Goal: Information Seeking & Learning: Learn about a topic

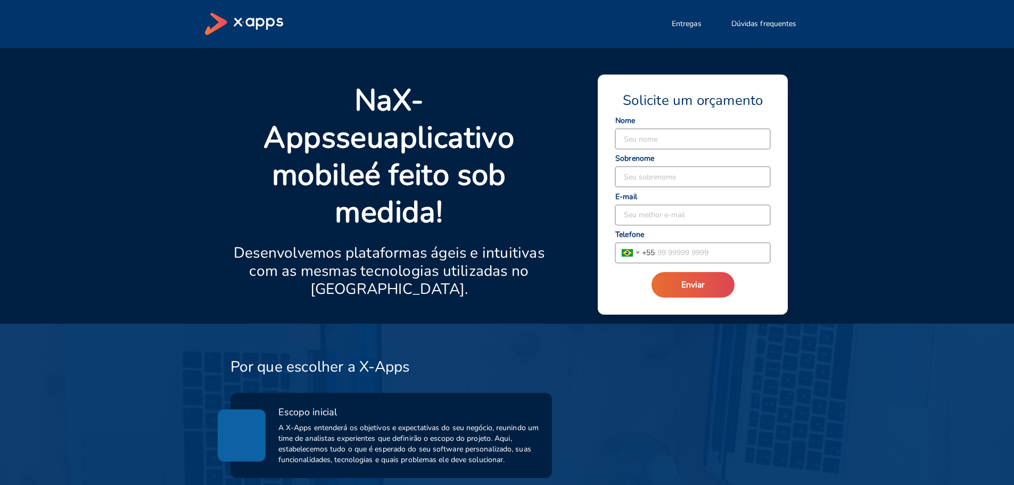
click at [463, 153] on strong "aplicativo mobile" at bounding box center [393, 156] width 242 height 78
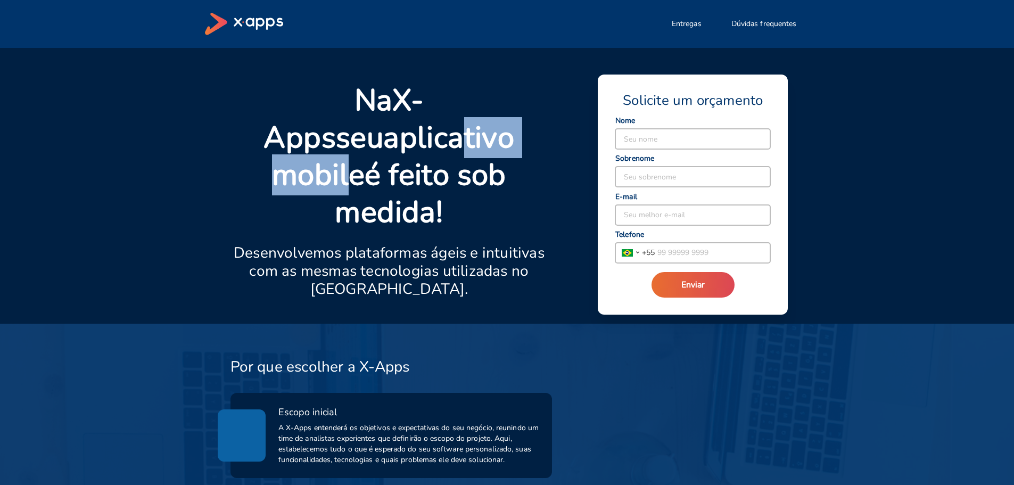
click at [481, 145] on strong "aplicativo mobile" at bounding box center [393, 156] width 242 height 78
drag, startPoint x: 358, startPoint y: 174, endPoint x: 503, endPoint y: 173, distance: 144.8
click at [503, 173] on p "Na X-Apps seu aplicativo mobile é feito sob medida!" at bounding box center [390, 156] width 318 height 149
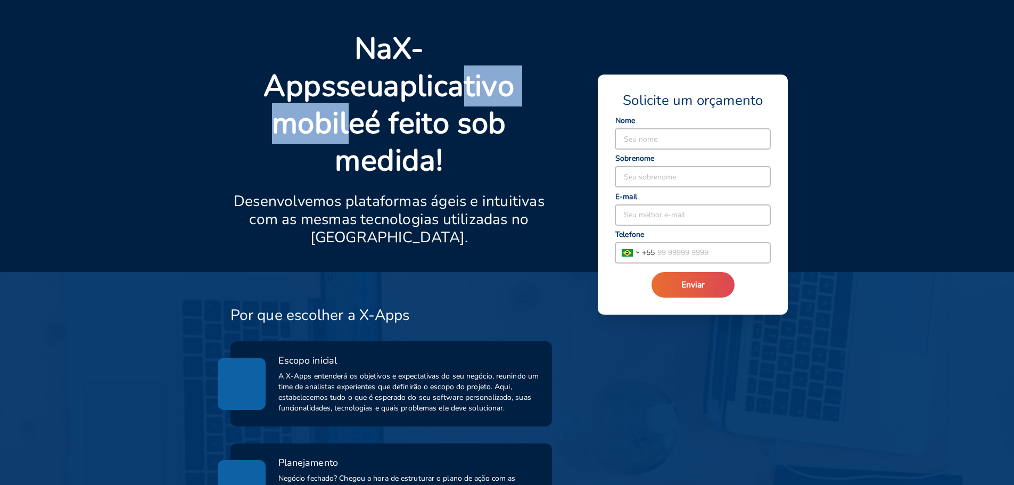
scroll to position [53, 0]
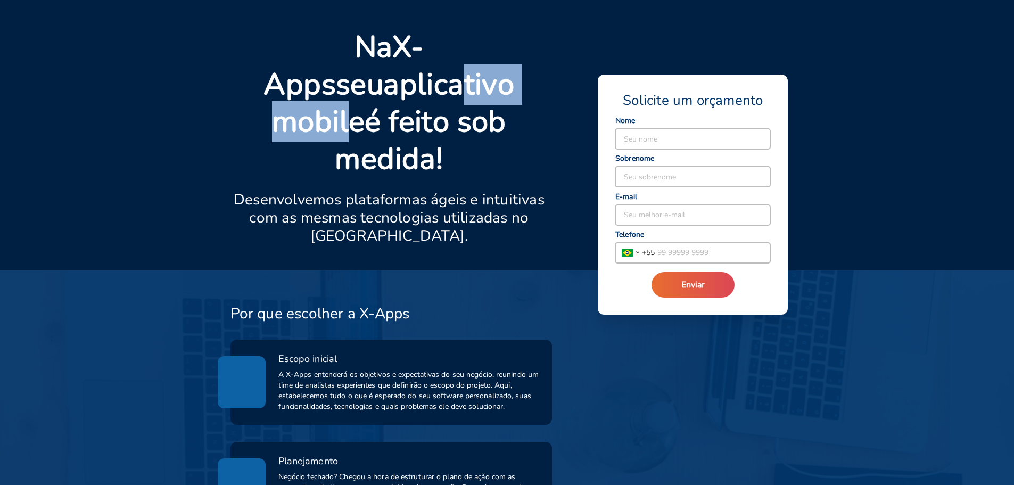
drag, startPoint x: 283, startPoint y: 142, endPoint x: 537, endPoint y: 141, distance: 253.9
click at [537, 141] on div "Na X-Apps seu aplicativo mobile é feito sob medida! Desenvolvemos plataformas á…" at bounding box center [390, 150] width 318 height 242
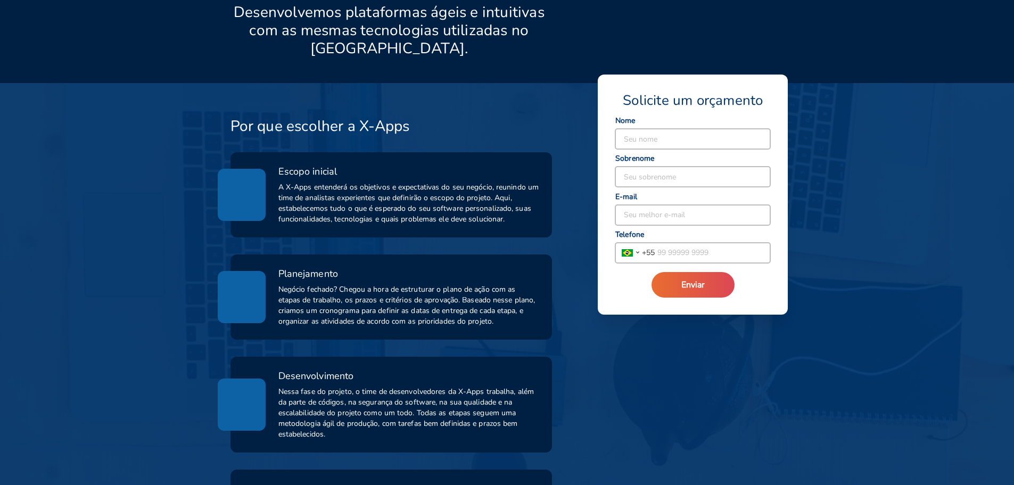
scroll to position [266, 0]
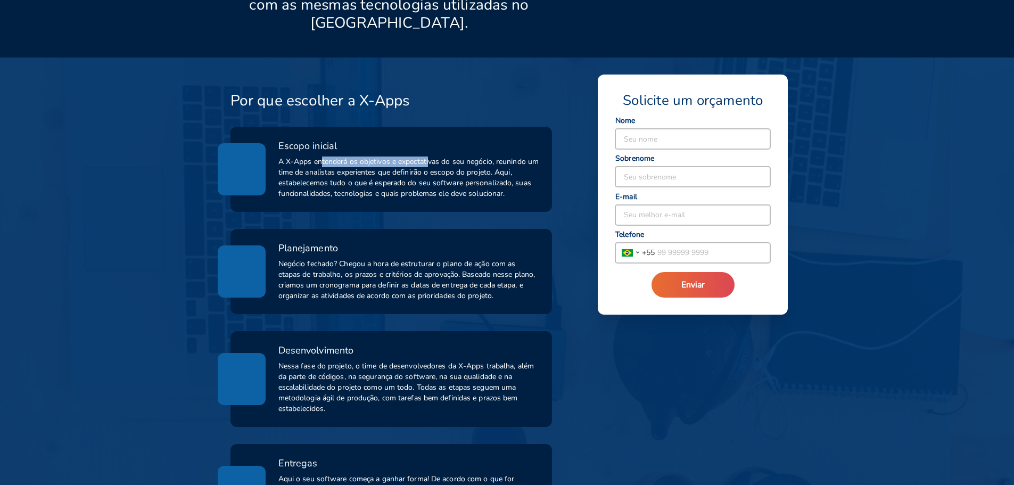
drag, startPoint x: 322, startPoint y: 125, endPoint x: 429, endPoint y: 122, distance: 106.5
click at [429, 157] on span "A X-Apps entenderá os objetivos e expectativas do seu negócio, reunindo um time…" at bounding box center [408, 178] width 261 height 43
click at [415, 157] on span "A X-Apps entenderá os objetivos e expectativas do seu negócio, reunindo um time…" at bounding box center [408, 178] width 261 height 43
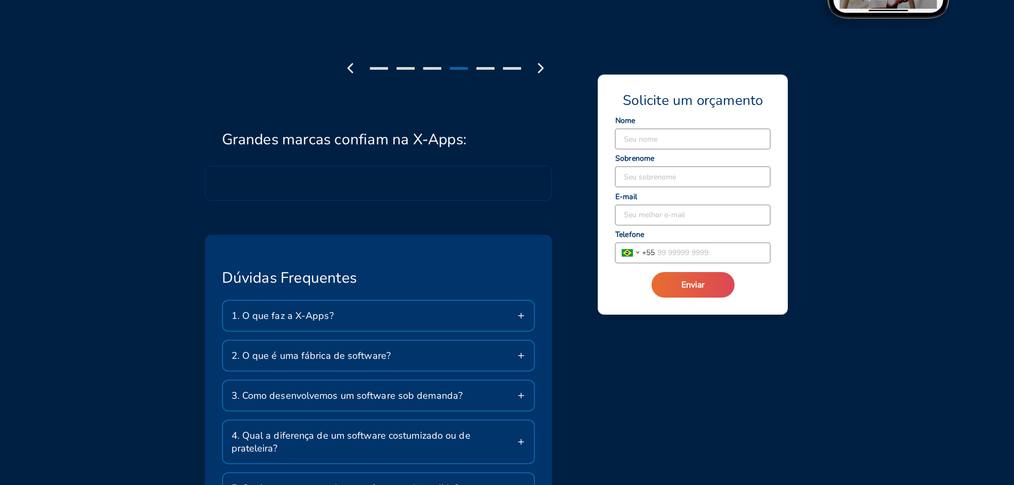
scroll to position [1597, 0]
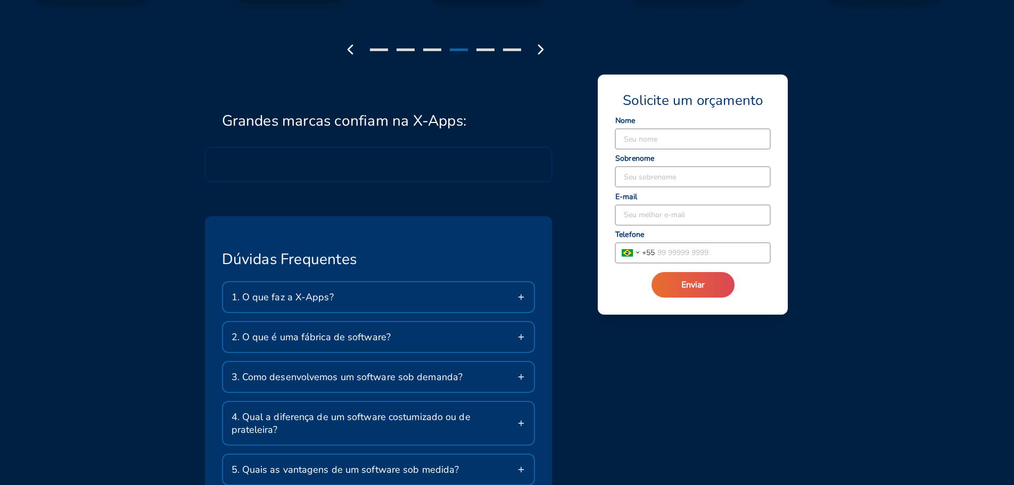
click at [311, 282] on div "1. O que faz a X-Apps?" at bounding box center [378, 297] width 311 height 30
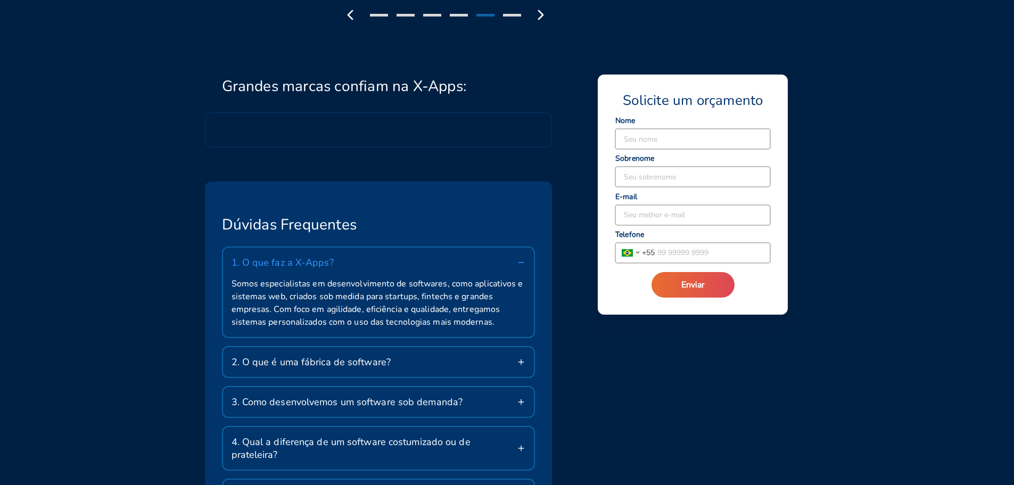
scroll to position [1650, 0]
